Goal: Check status: Verify the current state of an ongoing process or item

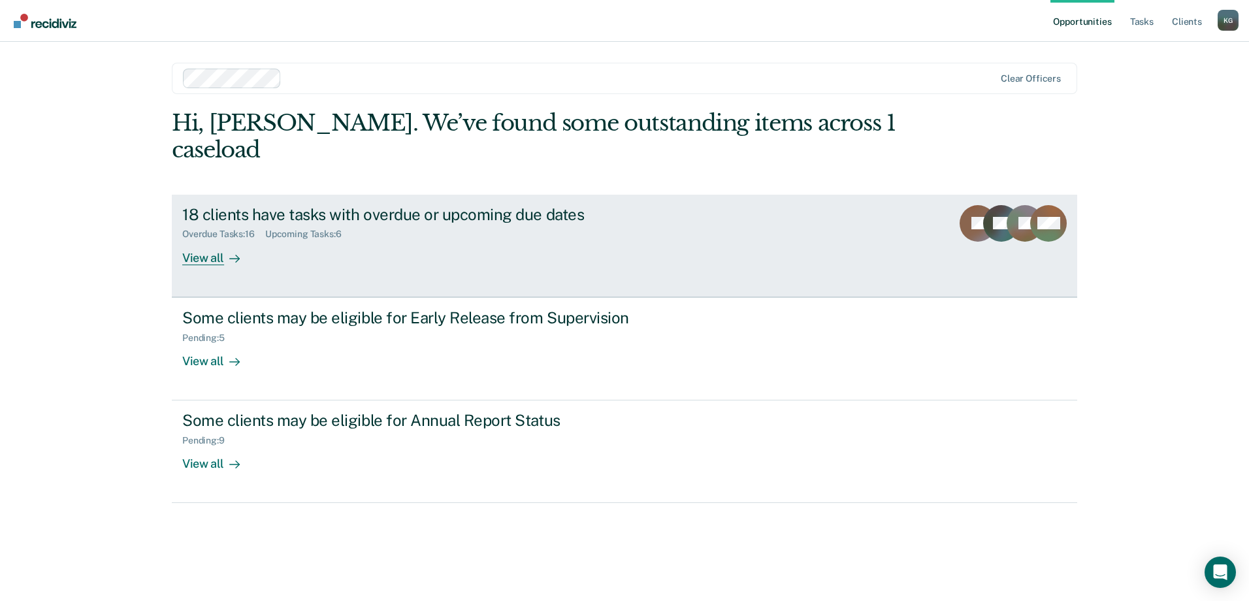
click at [349, 252] on link "18 clients have tasks with overdue or upcoming due dates Overdue Tasks : 16 Upc…" at bounding box center [624, 246] width 905 height 103
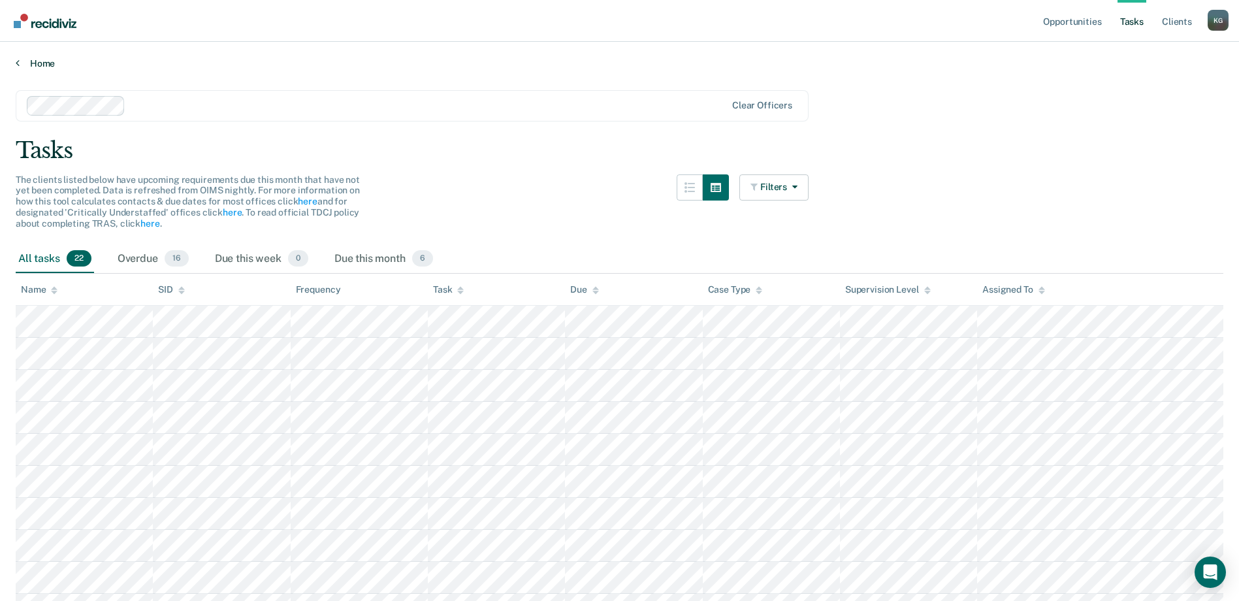
click at [24, 64] on link "Home" at bounding box center [620, 63] width 1208 height 12
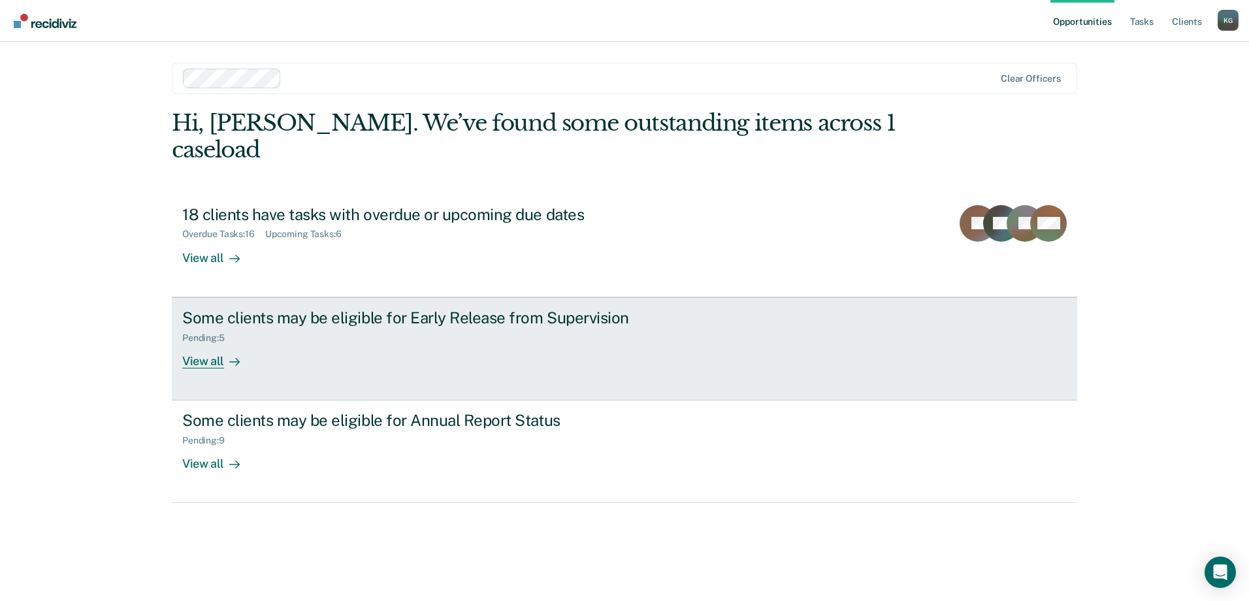
click at [235, 332] on div "Pending : 5" at bounding box center [208, 337] width 53 height 11
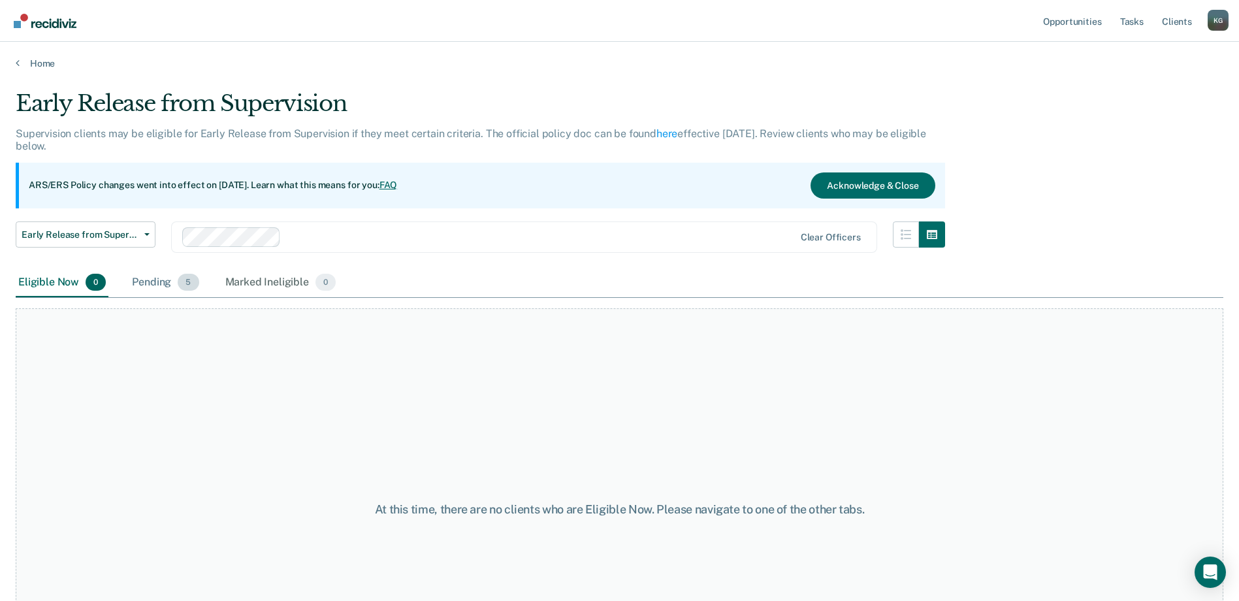
click at [158, 285] on div "Pending 5" at bounding box center [165, 282] width 72 height 29
